Goal: Browse casually

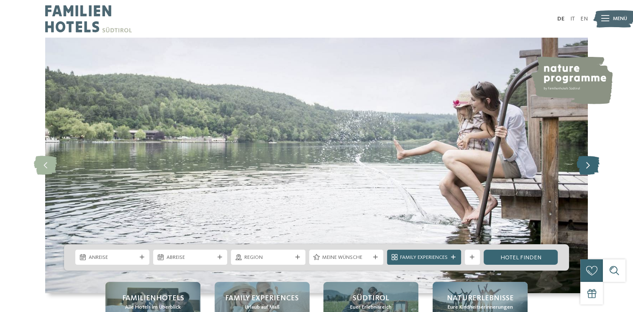
click at [595, 164] on icon at bounding box center [587, 165] width 23 height 19
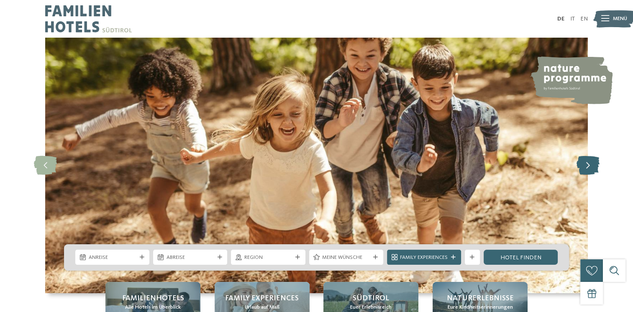
click at [595, 164] on icon at bounding box center [587, 165] width 23 height 19
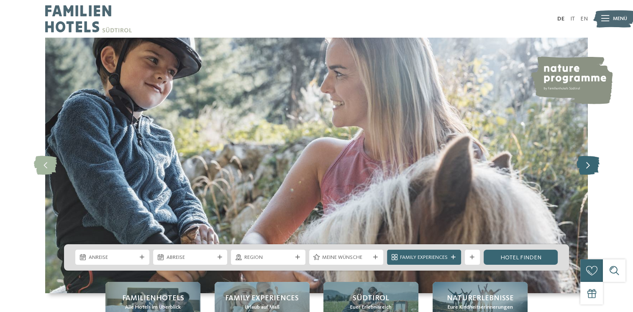
click at [595, 164] on icon at bounding box center [587, 165] width 23 height 19
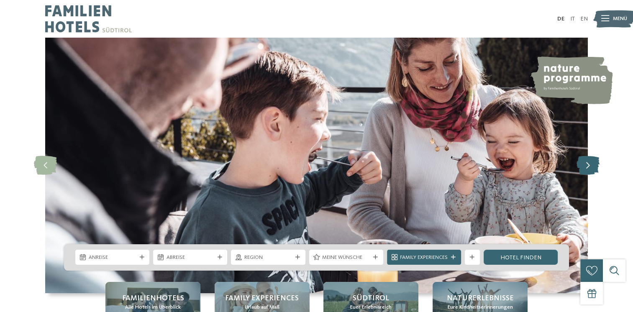
click at [595, 164] on icon at bounding box center [587, 165] width 23 height 19
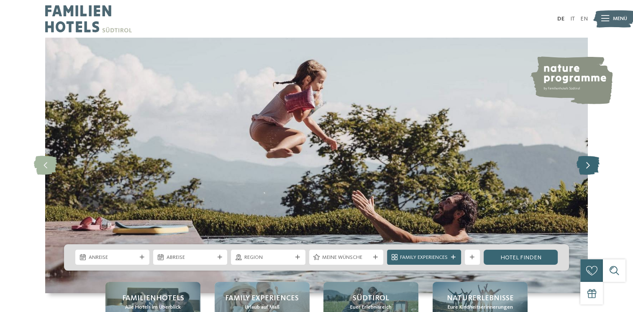
click at [595, 164] on icon at bounding box center [587, 165] width 23 height 19
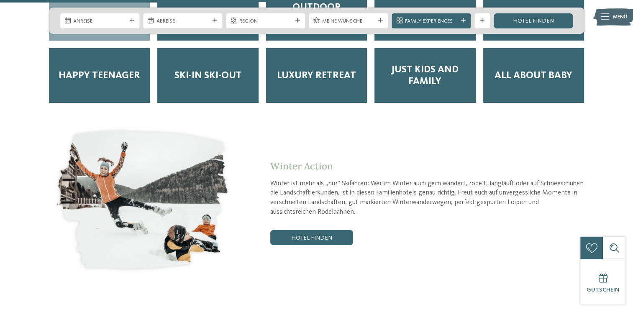
scroll to position [1464, 0]
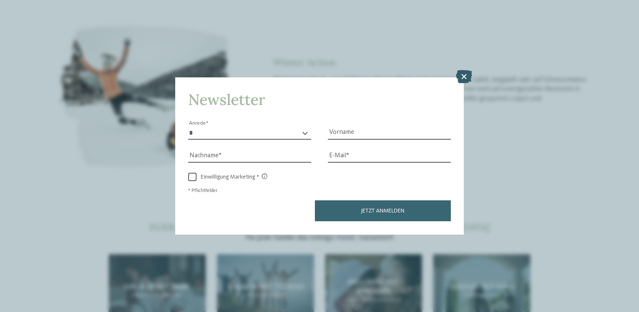
click at [464, 78] on icon at bounding box center [464, 76] width 16 height 13
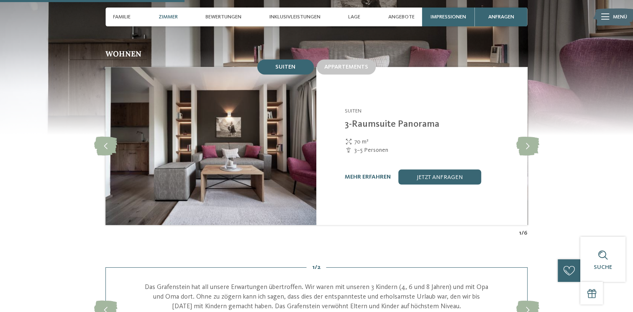
scroll to position [711, 0]
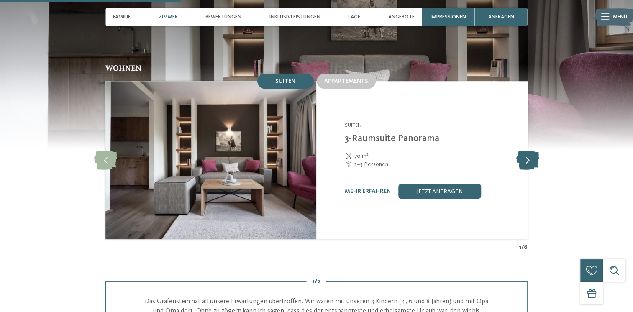
click at [532, 151] on icon at bounding box center [527, 160] width 23 height 19
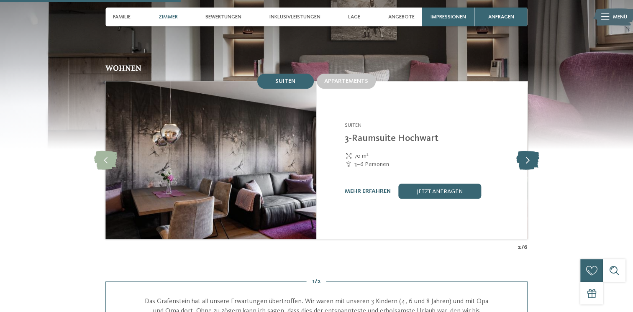
click at [532, 151] on icon at bounding box center [527, 160] width 23 height 19
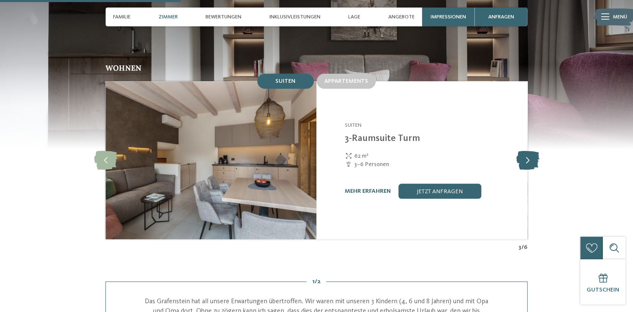
click at [532, 151] on icon at bounding box center [527, 160] width 23 height 19
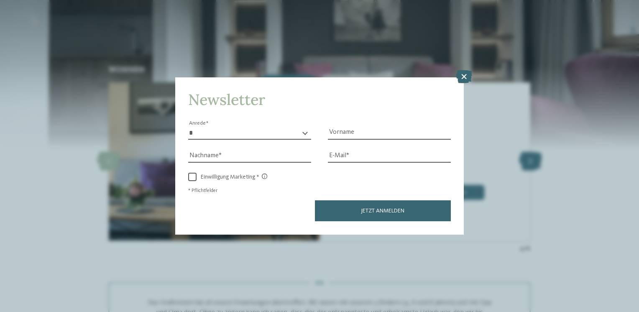
click at [532, 148] on div "Newsletter * **** **** ******* ****** Anrede Vorname Nachname Link" at bounding box center [319, 156] width 639 height 312
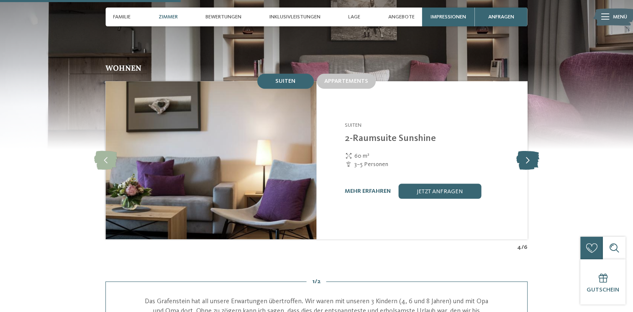
click at [532, 151] on icon at bounding box center [527, 160] width 23 height 19
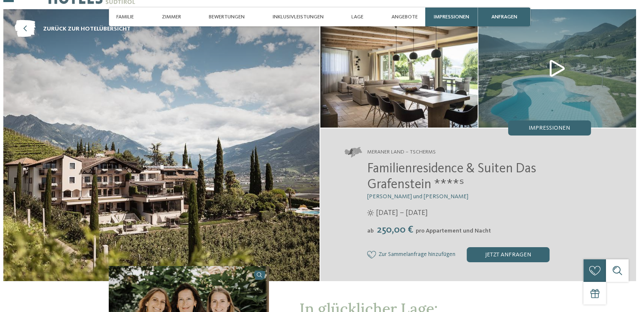
scroll to position [42, 0]
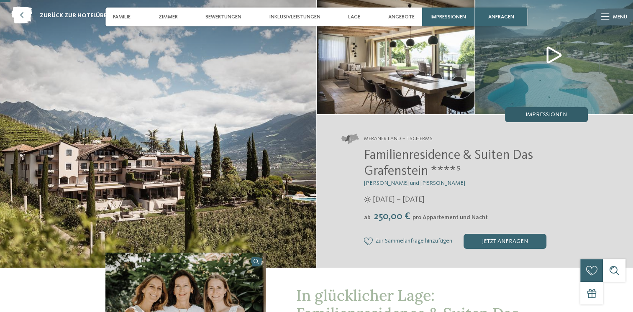
click at [505, 113] on div "Impressionen" at bounding box center [546, 114] width 83 height 15
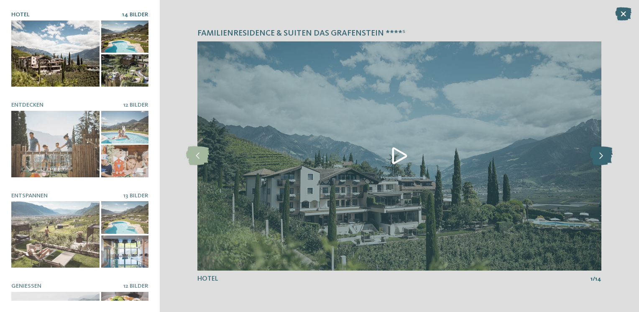
click at [601, 153] on icon at bounding box center [601, 155] width 23 height 19
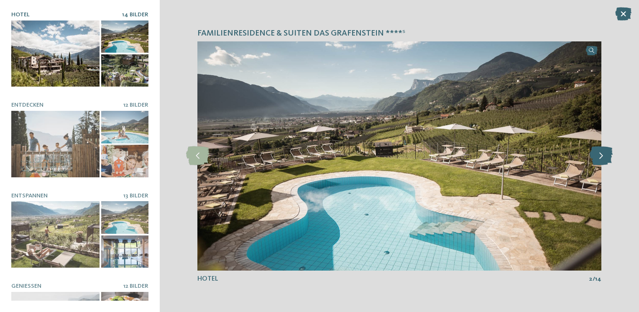
click at [601, 153] on icon at bounding box center [601, 155] width 23 height 19
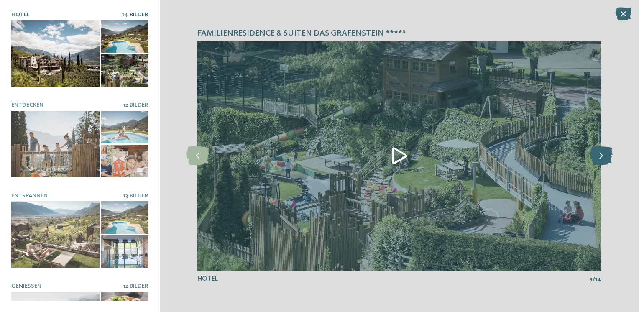
click at [601, 153] on icon at bounding box center [601, 155] width 23 height 19
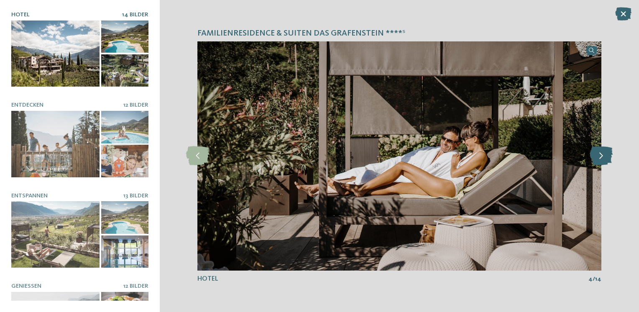
click at [601, 153] on icon at bounding box center [601, 155] width 23 height 19
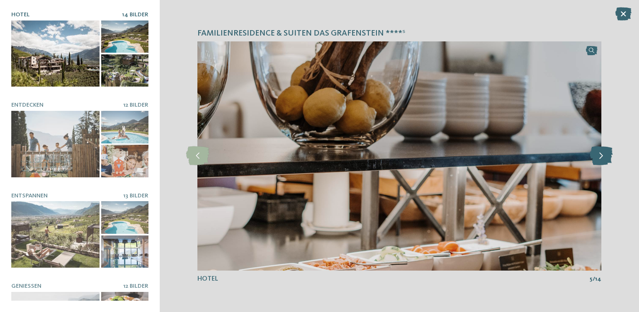
click at [601, 153] on icon at bounding box center [601, 155] width 23 height 19
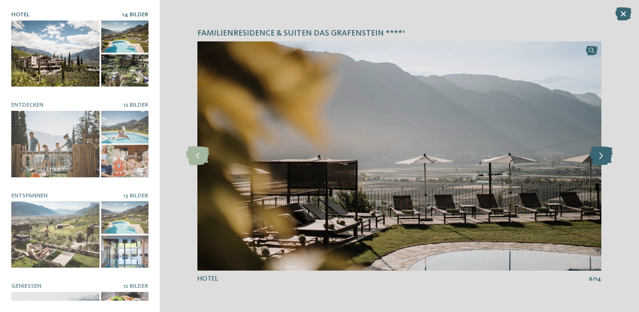
click at [601, 153] on icon at bounding box center [601, 155] width 23 height 19
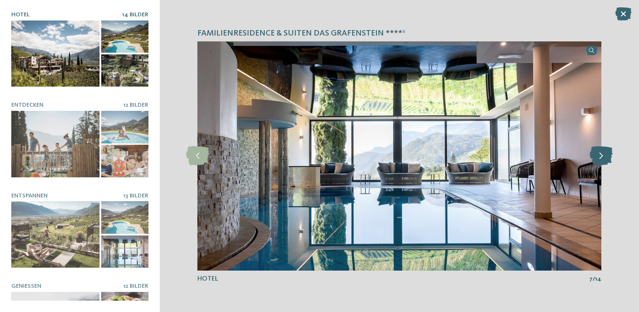
click at [601, 153] on icon at bounding box center [601, 155] width 23 height 19
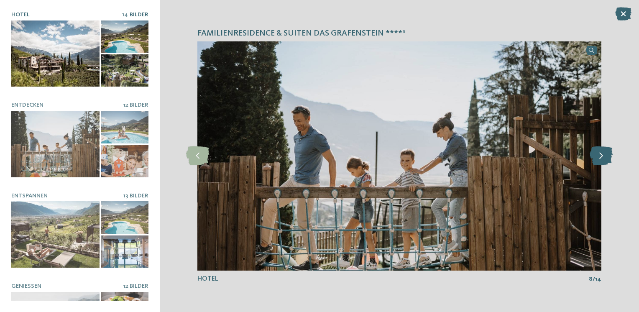
click at [601, 153] on icon at bounding box center [601, 155] width 23 height 19
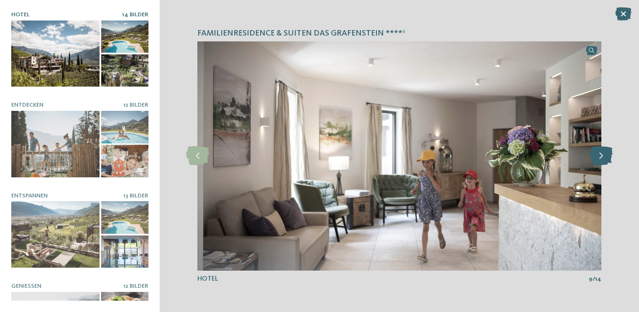
click at [601, 153] on icon at bounding box center [601, 155] width 23 height 19
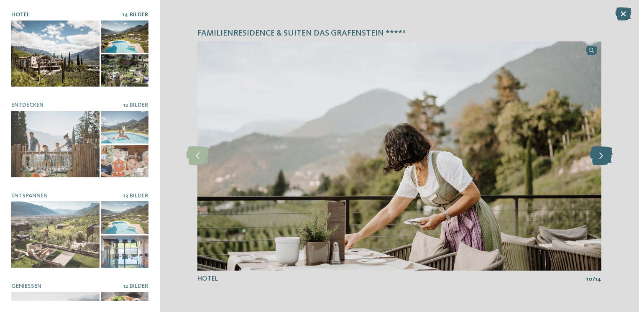
click at [601, 153] on icon at bounding box center [601, 155] width 23 height 19
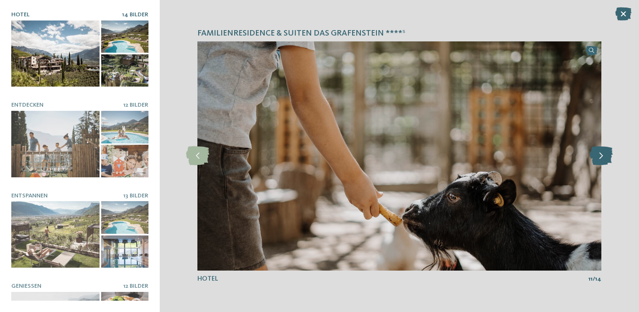
click at [601, 153] on icon at bounding box center [601, 155] width 23 height 19
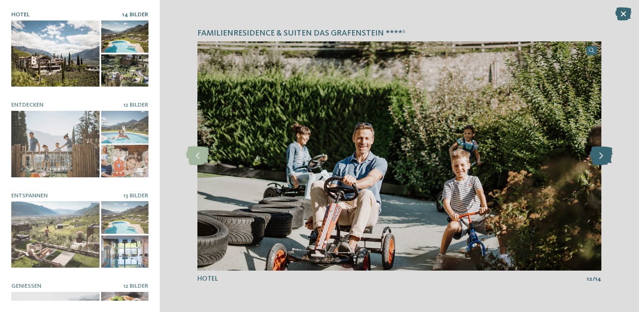
click at [601, 153] on icon at bounding box center [601, 155] width 23 height 19
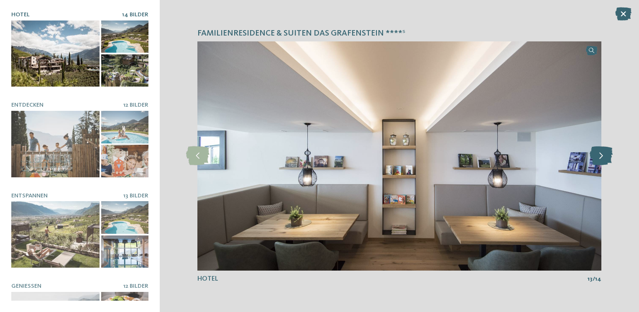
click at [601, 153] on icon at bounding box center [601, 155] width 23 height 19
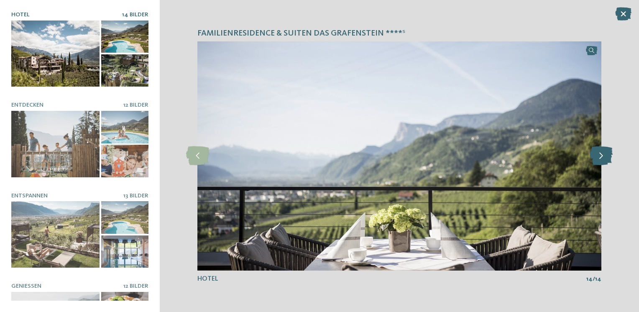
click at [601, 153] on icon at bounding box center [601, 155] width 23 height 19
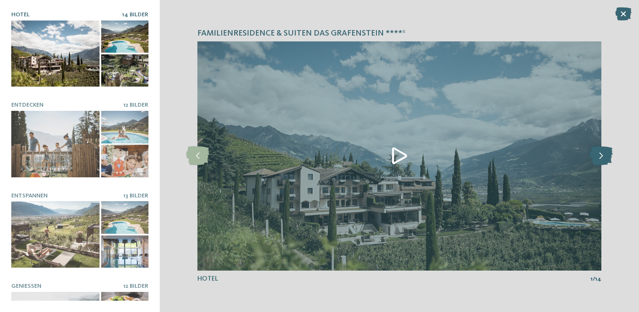
click at [601, 153] on icon at bounding box center [601, 155] width 23 height 19
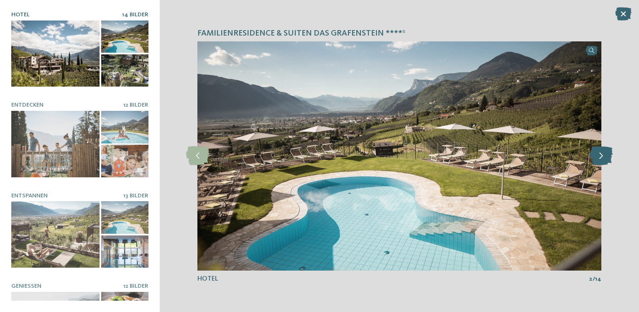
click at [601, 153] on icon at bounding box center [601, 155] width 23 height 19
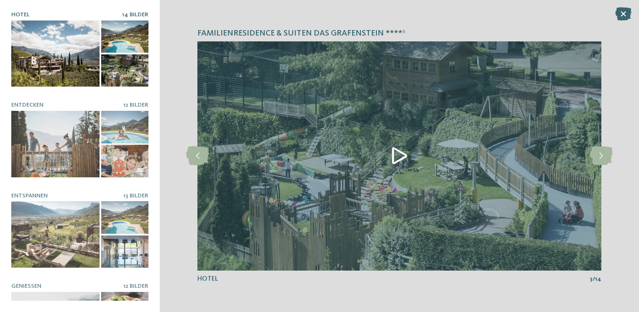
click at [400, 152] on img at bounding box center [399, 155] width 404 height 229
